Goal: Information Seeking & Learning: Learn about a topic

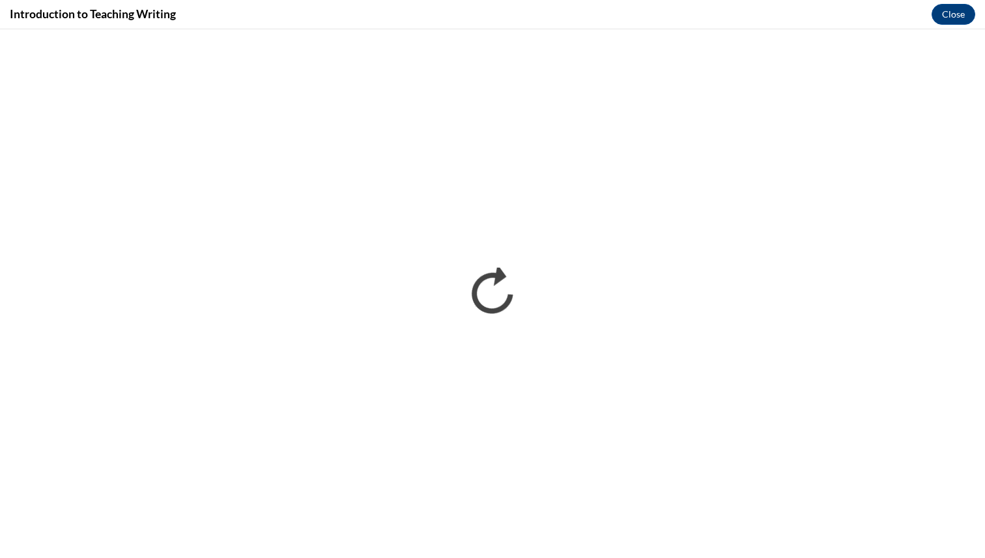
scroll to position [246, 0]
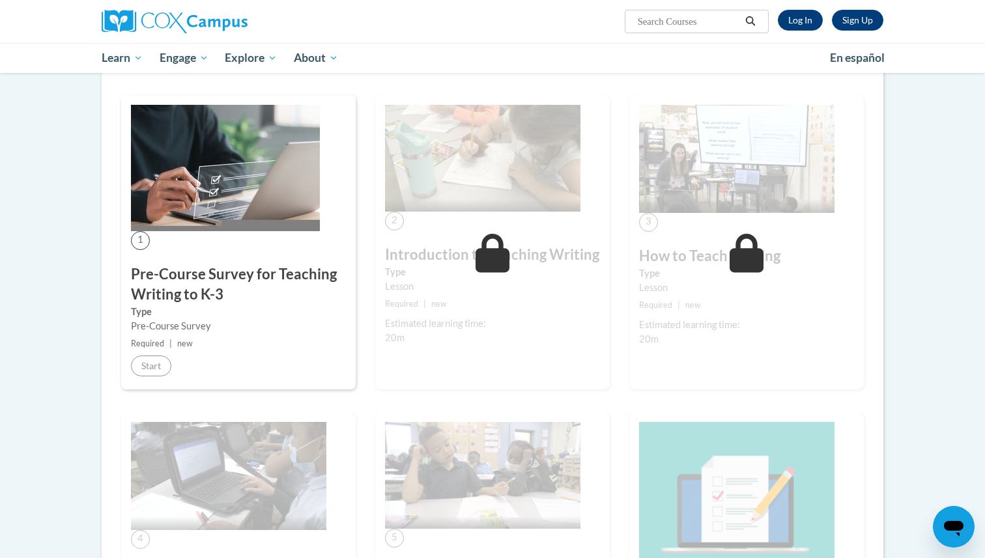
scroll to position [306, 0]
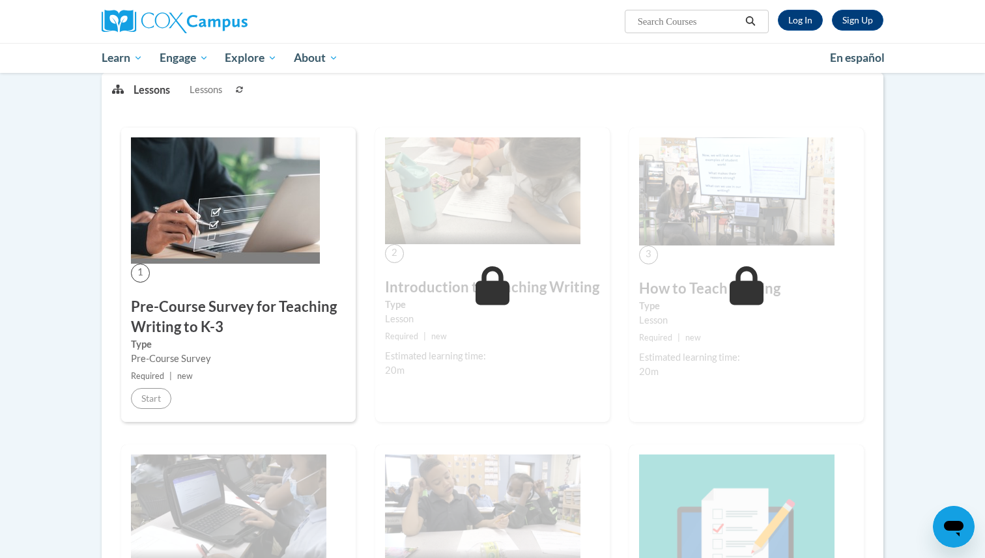
click at [447, 214] on img at bounding box center [482, 190] width 195 height 107
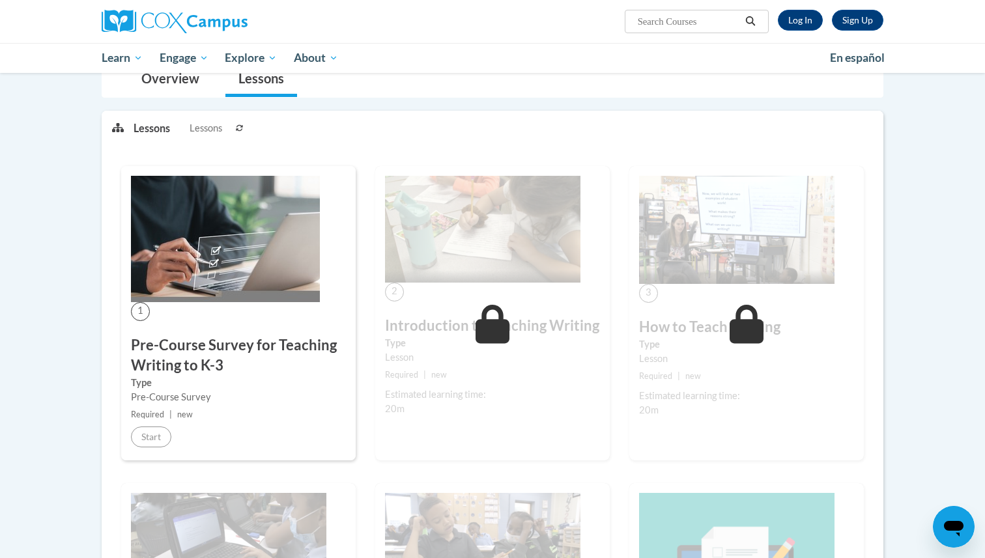
scroll to position [125, 0]
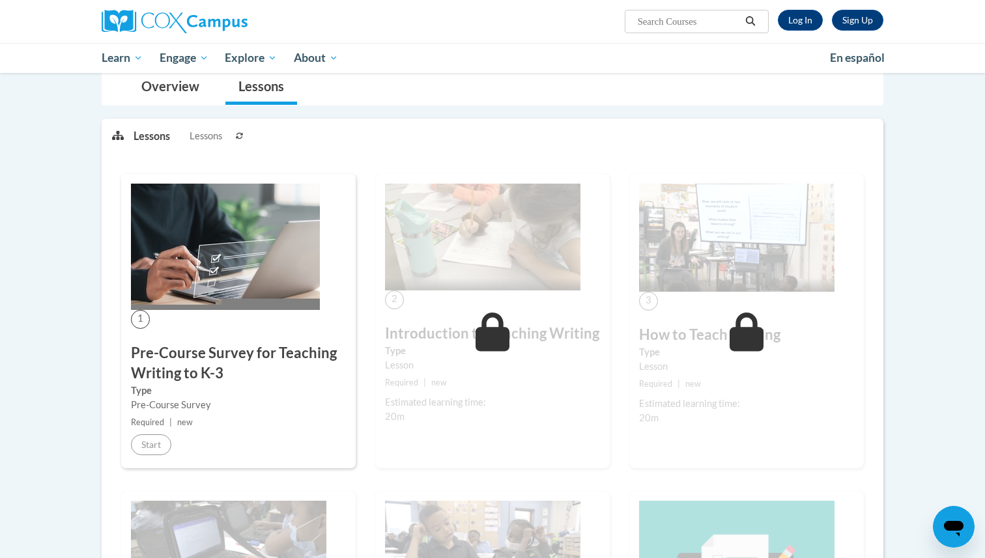
click at [476, 302] on div "2 Introduction to Teaching Writing Type Lesson Required | new Estimated learnin…" at bounding box center [492, 321] width 235 height 294
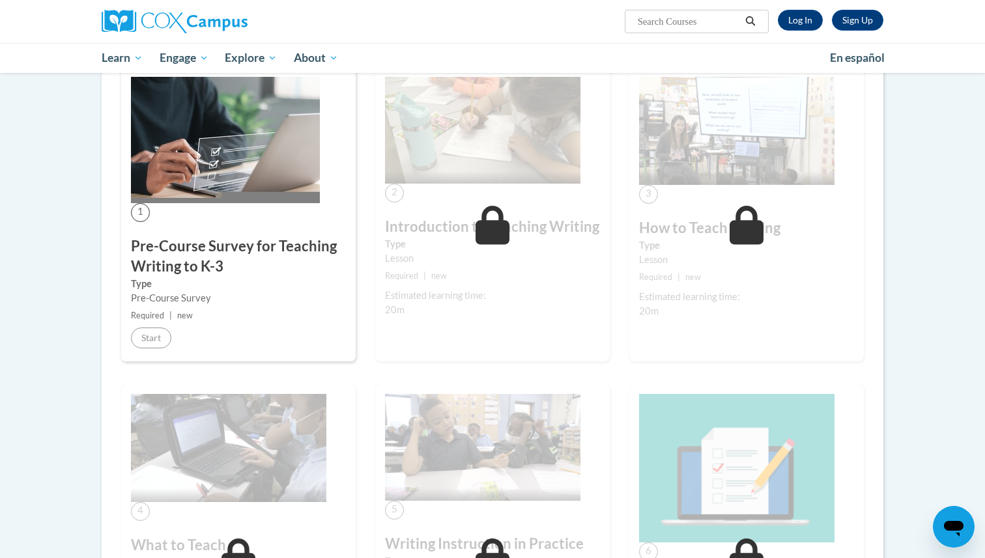
scroll to position [356, 0]
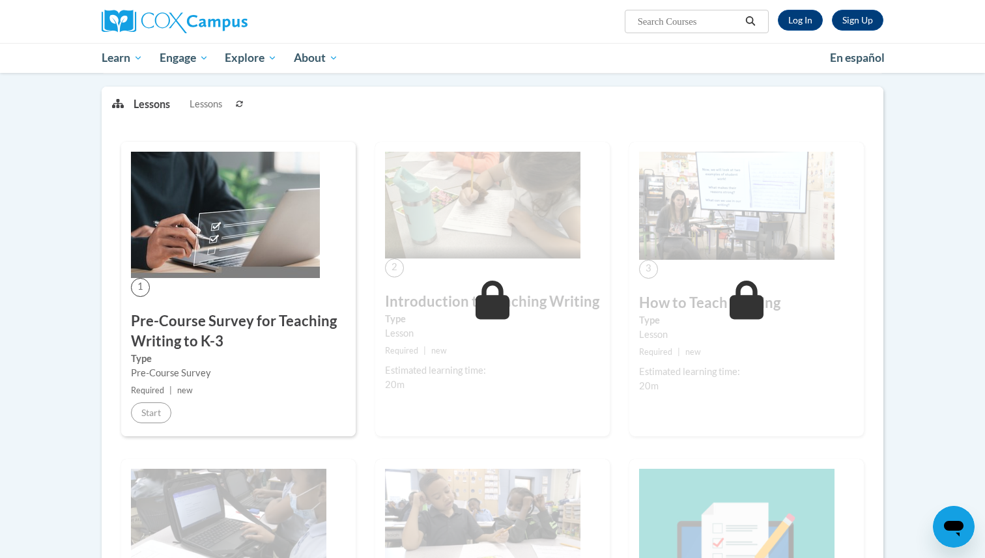
scroll to position [212, 0]
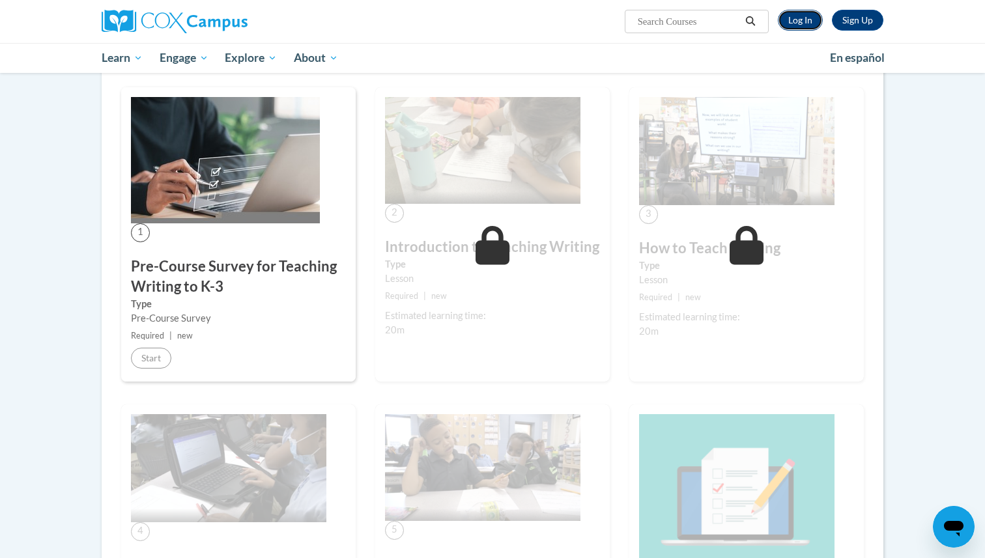
click at [814, 23] on link "Log In" at bounding box center [800, 20] width 45 height 21
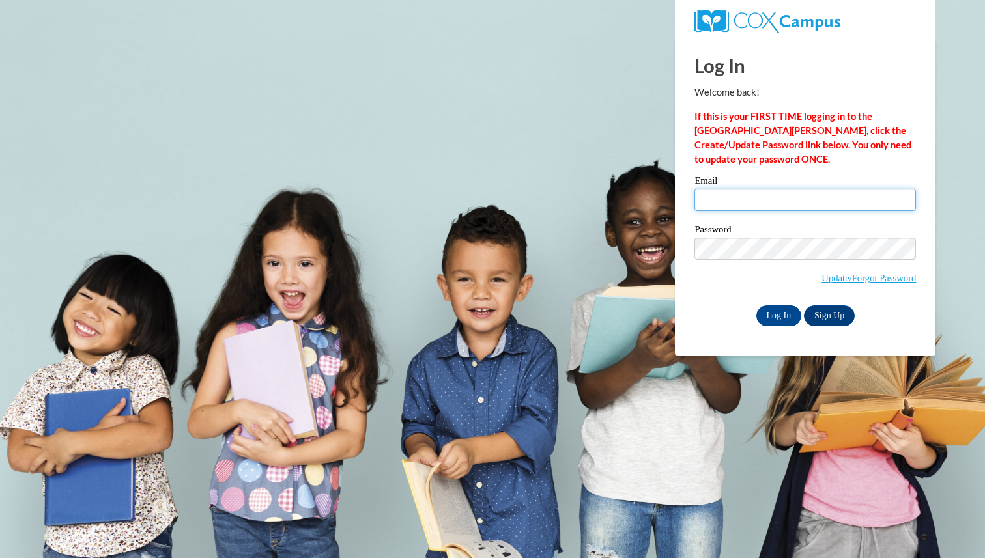
click at [782, 200] on input "Email" at bounding box center [804, 200] width 221 height 22
type input "gummkj09@uwgb.edu"
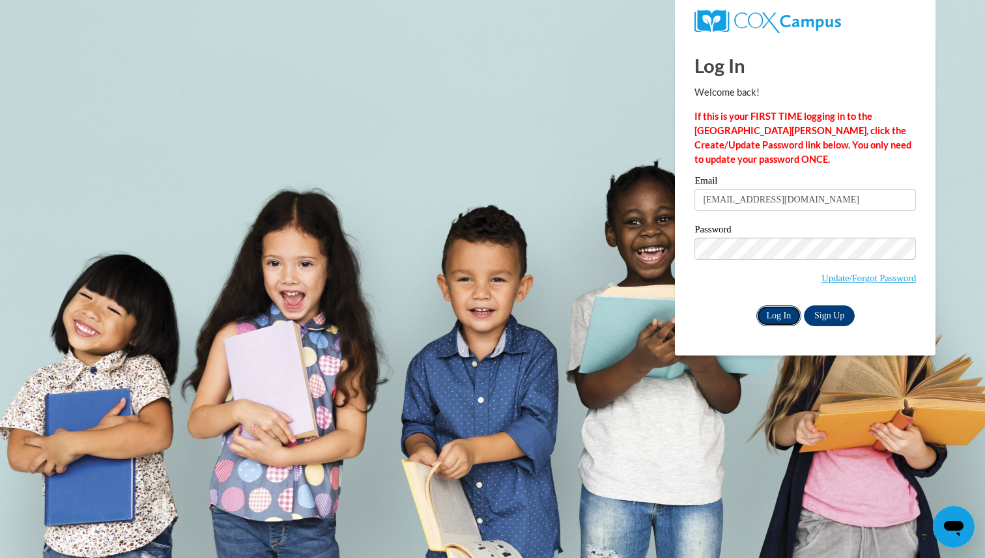
click at [787, 310] on input "Log In" at bounding box center [779, 316] width 46 height 21
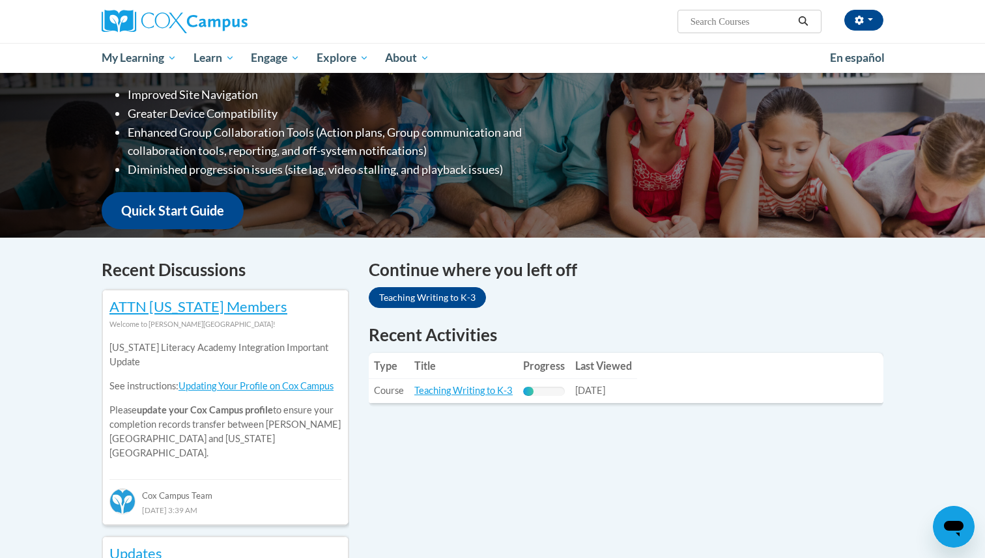
scroll to position [397, 0]
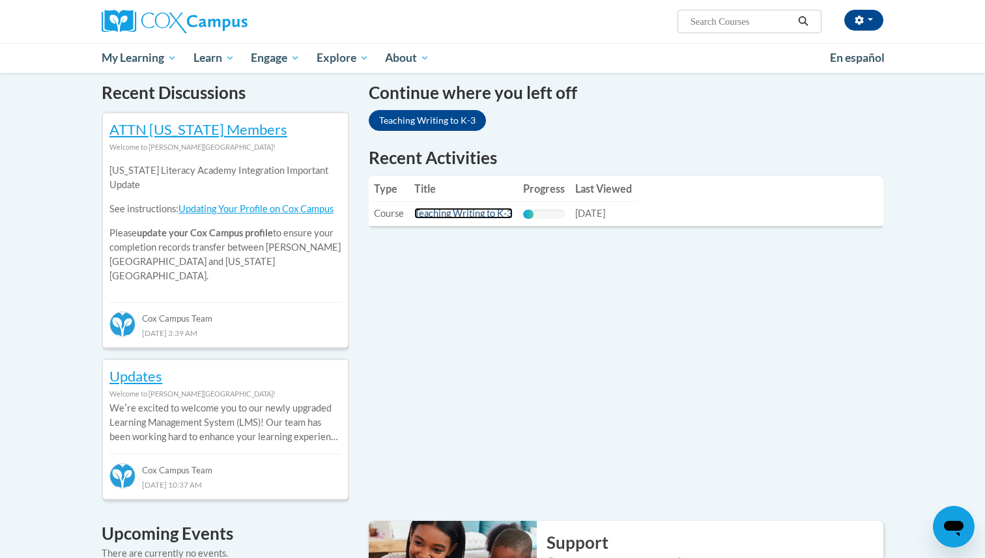
click at [494, 217] on link "Teaching Writing to K-3" at bounding box center [463, 213] width 98 height 11
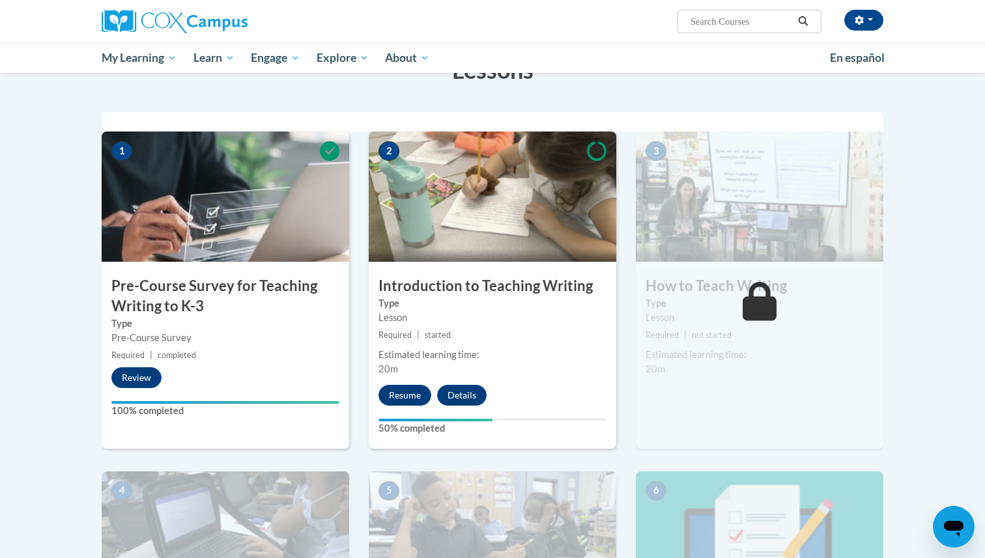
scroll to position [332, 0]
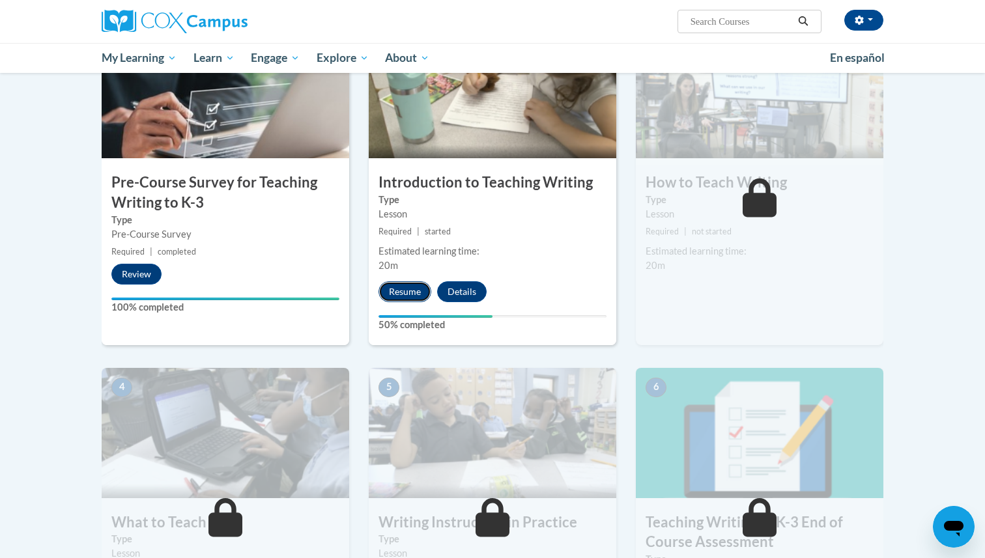
click at [399, 292] on button "Resume" at bounding box center [404, 291] width 53 height 21
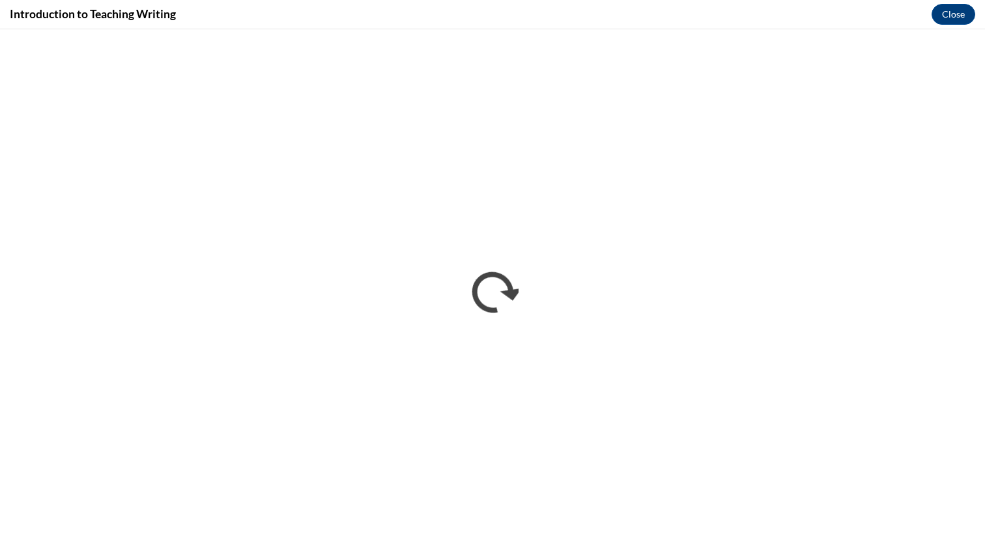
scroll to position [0, 0]
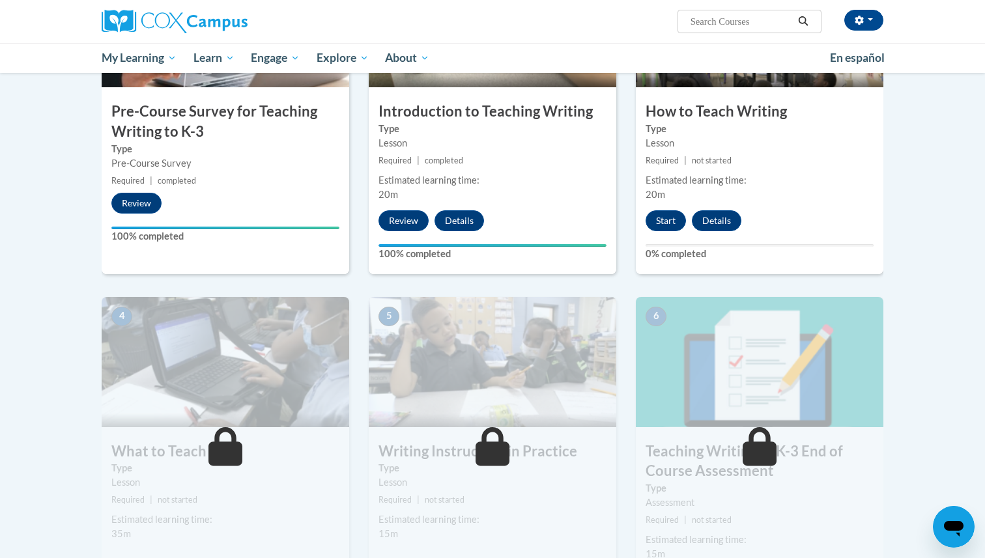
scroll to position [455, 0]
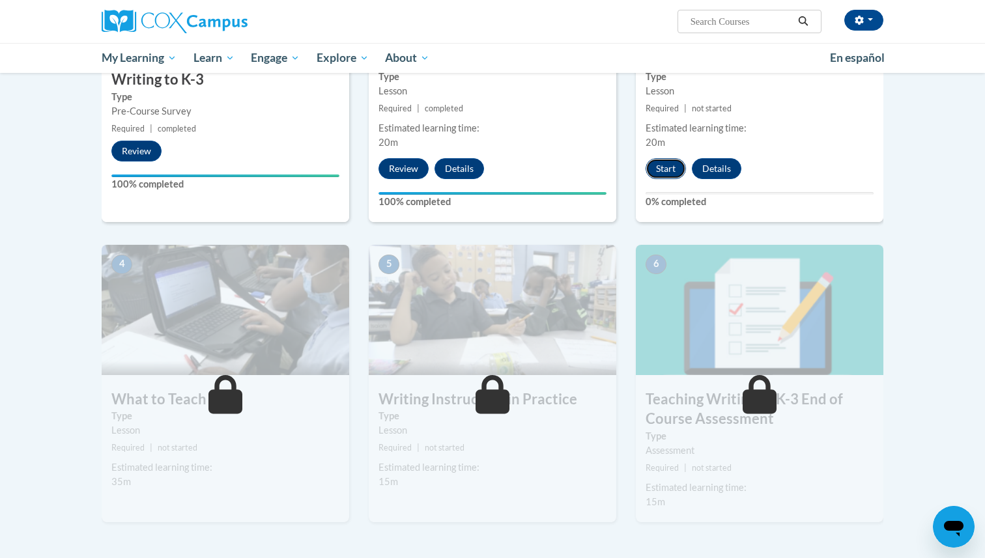
click at [677, 169] on button "Start" at bounding box center [666, 168] width 40 height 21
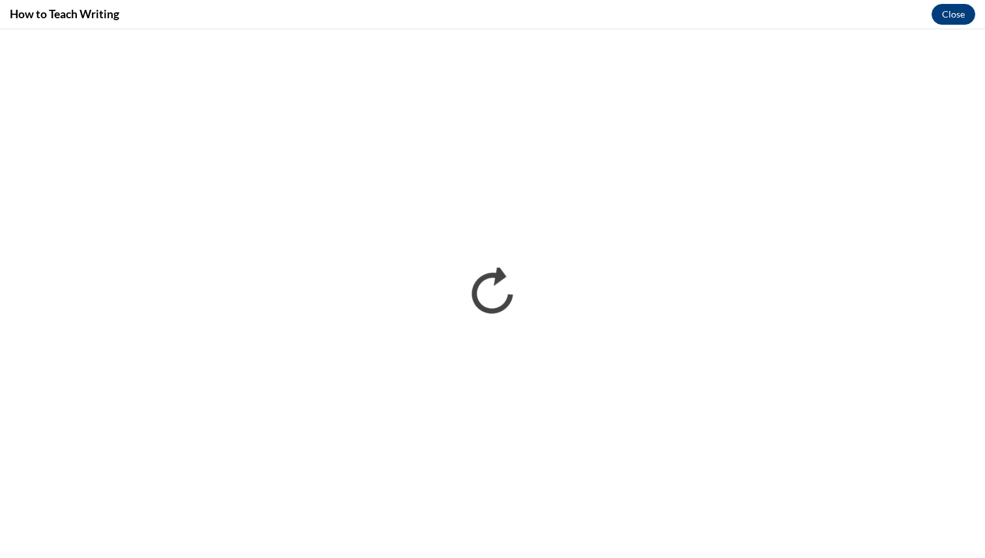
scroll to position [0, 0]
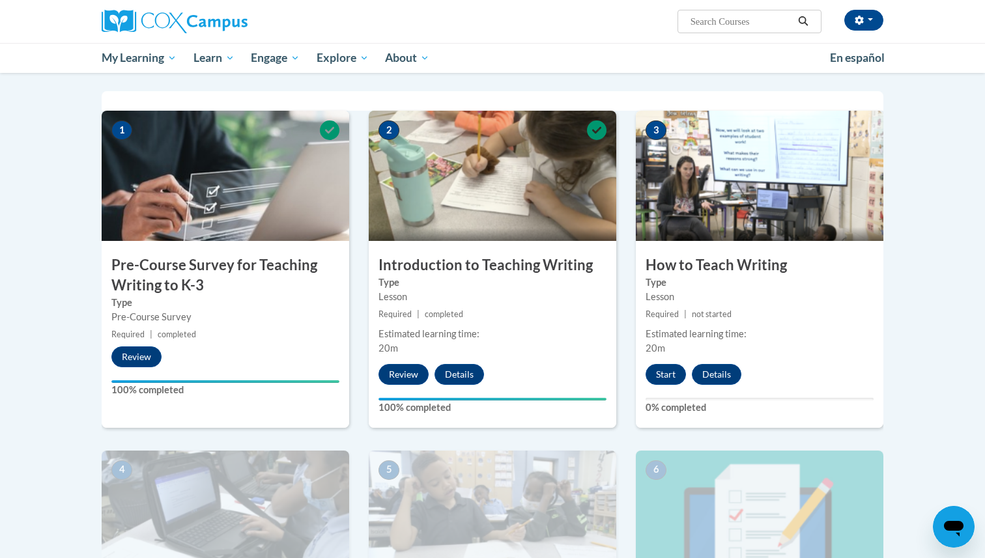
scroll to position [328, 0]
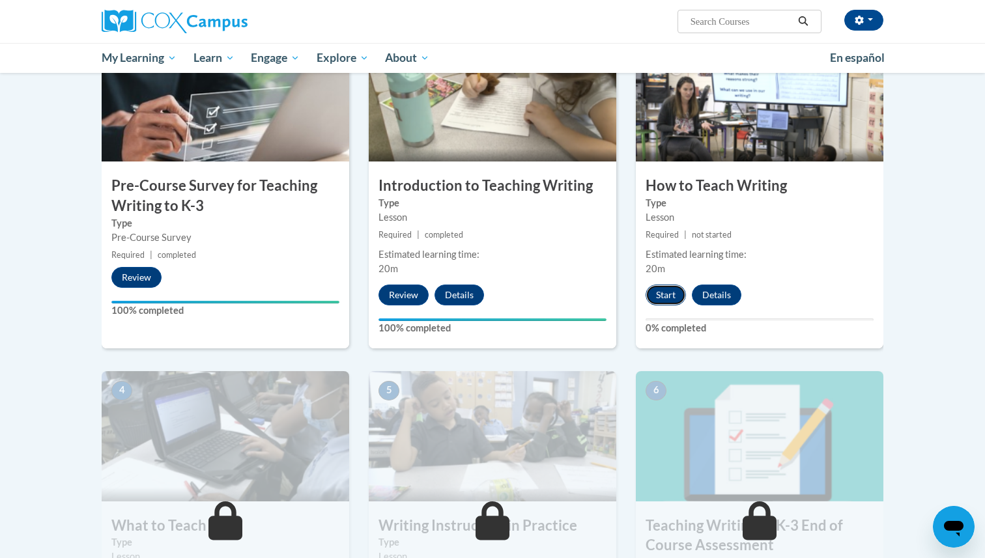
click at [664, 296] on button "Start" at bounding box center [666, 295] width 40 height 21
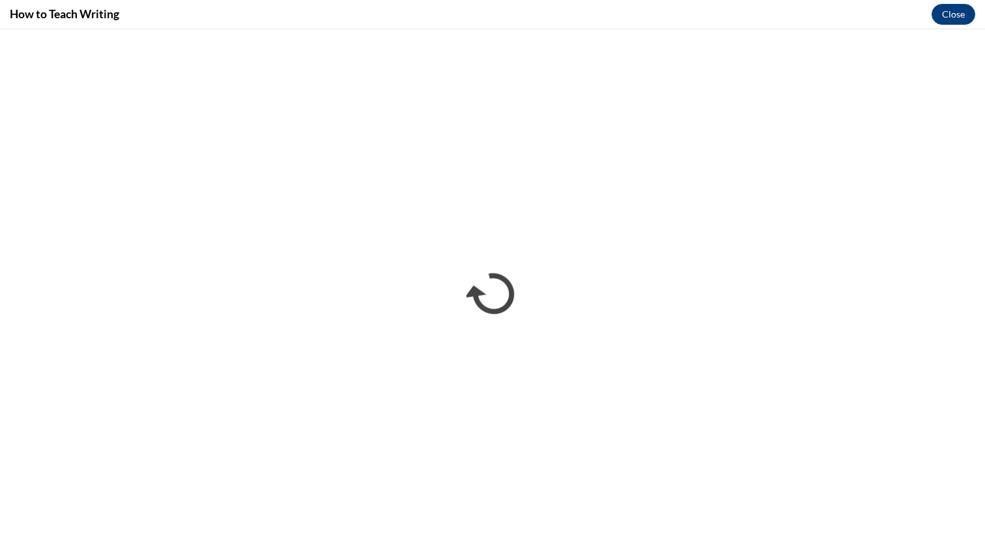
scroll to position [0, 0]
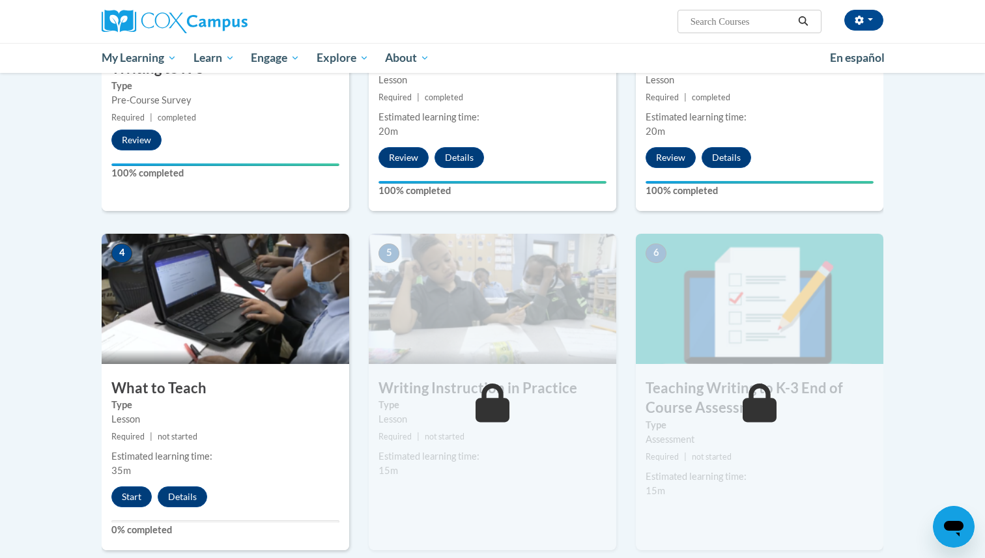
scroll to position [534, 0]
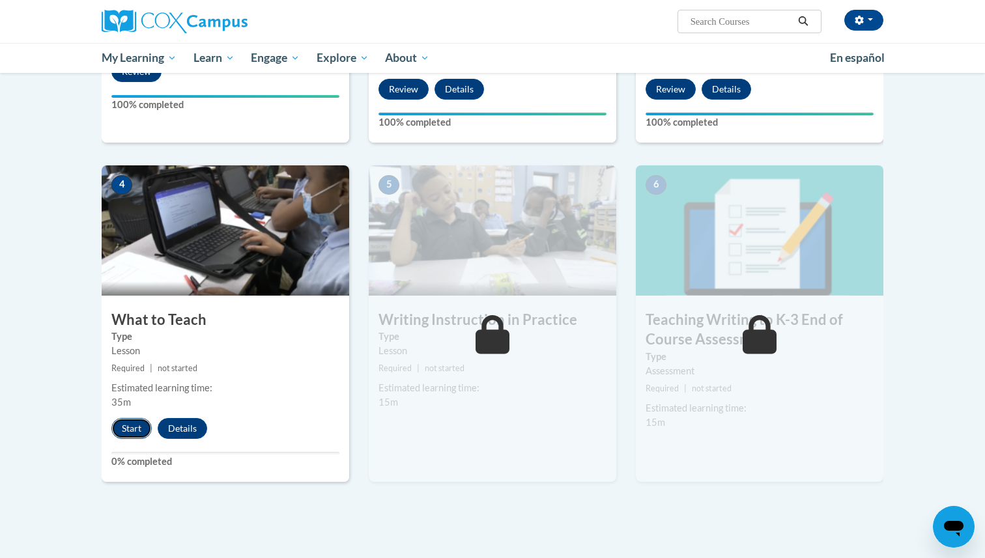
click at [147, 432] on button "Start" at bounding box center [131, 428] width 40 height 21
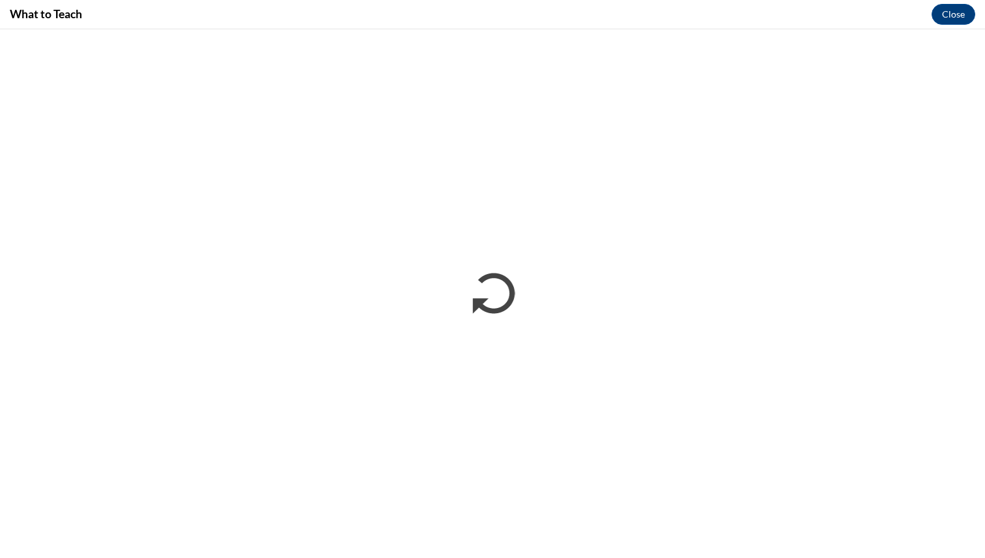
scroll to position [0, 0]
